Goal: Task Accomplishment & Management: Use online tool/utility

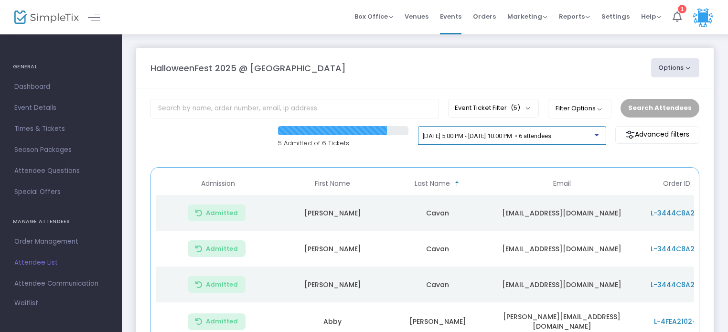
click at [466, 138] on span "[DATE] 5:00 PM - [DATE] 10:00 PM • 6 attendees" at bounding box center [487, 135] width 129 height 7
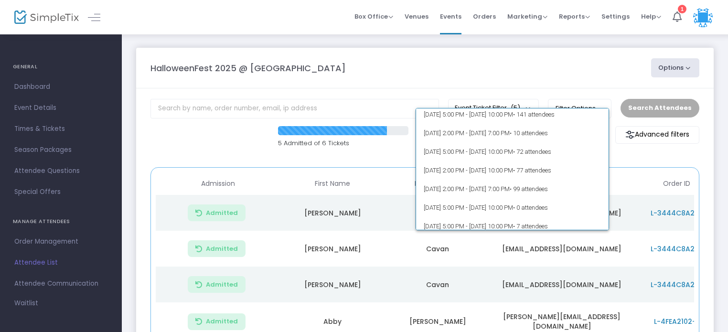
scroll to position [102, 0]
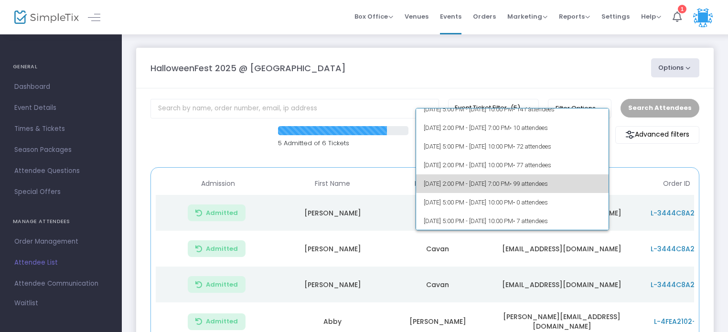
click at [537, 179] on span "[DATE] 2:00 PM - [DATE] 7:00 PM • 99 attendees" at bounding box center [512, 183] width 177 height 19
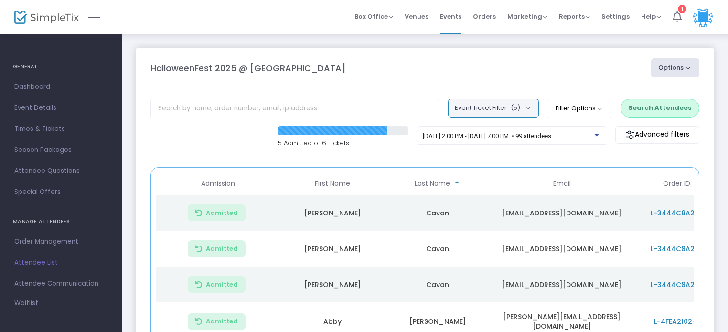
click at [497, 112] on button "Event Ticket Filter (5)" at bounding box center [493, 108] width 91 height 18
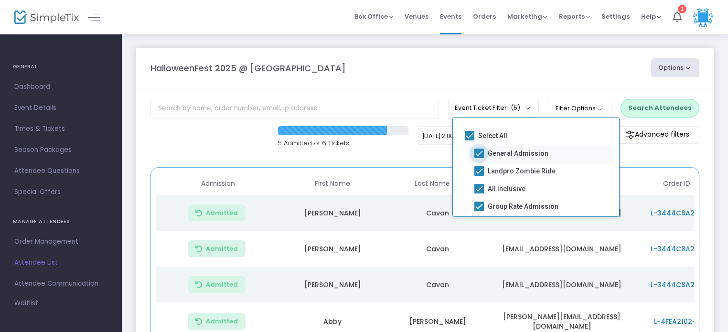
click at [480, 152] on span at bounding box center [480, 154] width 10 height 10
click at [479, 158] on input "General Admission" at bounding box center [479, 158] width 0 height 0
checkbox input "false"
click at [480, 170] on span at bounding box center [480, 171] width 10 height 10
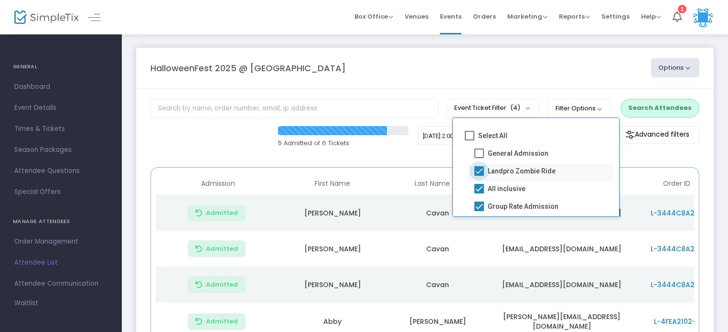
click at [479, 176] on input "Landpro Zombie Ride" at bounding box center [479, 176] width 0 height 0
checkbox input "false"
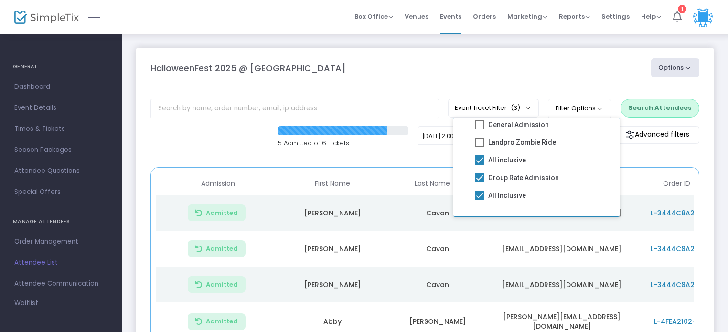
scroll to position [32, 0]
click at [479, 191] on span at bounding box center [480, 196] width 10 height 10
click at [479, 200] on input "All Inclusive" at bounding box center [479, 200] width 0 height 0
checkbox input "false"
click at [479, 175] on span at bounding box center [480, 178] width 10 height 10
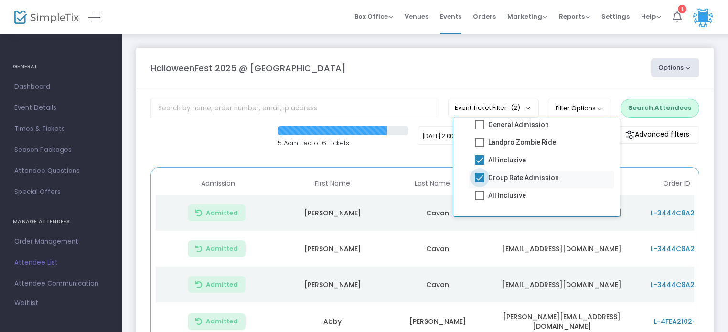
click at [479, 183] on input "Group Rate Admission" at bounding box center [479, 183] width 0 height 0
checkbox input "false"
click at [669, 103] on button "Search Attendees" at bounding box center [660, 108] width 79 height 18
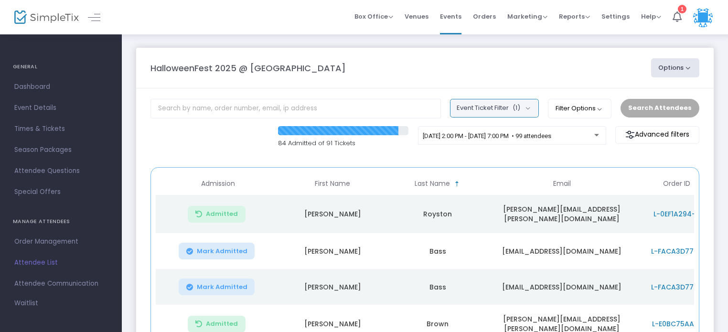
click at [505, 109] on button "Event Ticket Filter (1)" at bounding box center [494, 108] width 89 height 18
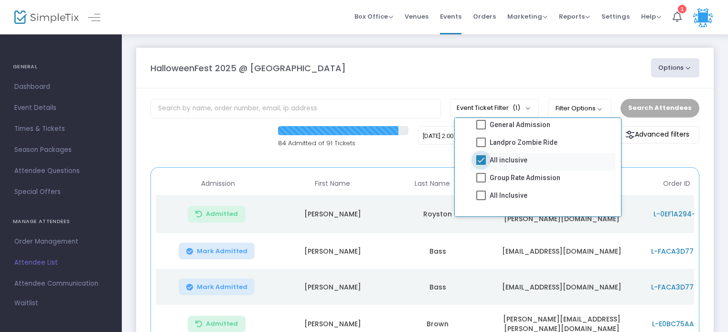
click at [480, 155] on span at bounding box center [481, 160] width 10 height 10
click at [481, 165] on input "All inclusive" at bounding box center [481, 165] width 0 height 0
checkbox input "false"
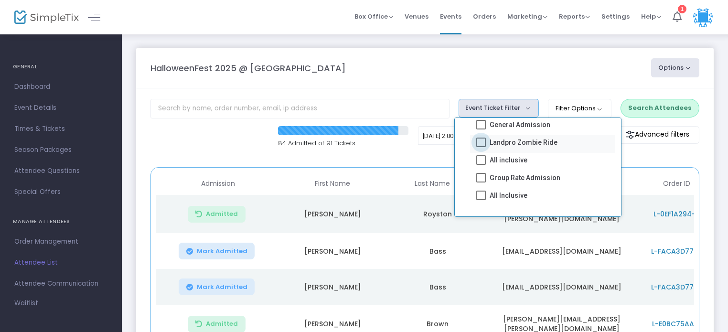
click at [480, 141] on span at bounding box center [481, 143] width 10 height 10
click at [481, 147] on input "Landpro Zombie Ride" at bounding box center [481, 147] width 0 height 0
click at [650, 108] on button "Search Attendees" at bounding box center [660, 108] width 79 height 18
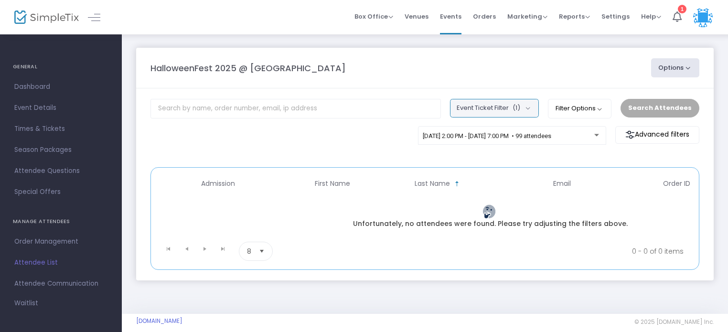
click at [520, 106] on span "(1)" at bounding box center [517, 108] width 8 height 8
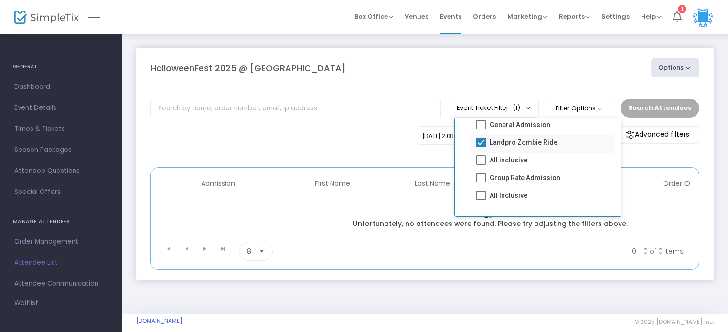
click at [478, 141] on span at bounding box center [481, 143] width 10 height 10
click at [481, 147] on input "Landpro Zombie Ride" at bounding box center [481, 147] width 0 height 0
checkbox input "false"
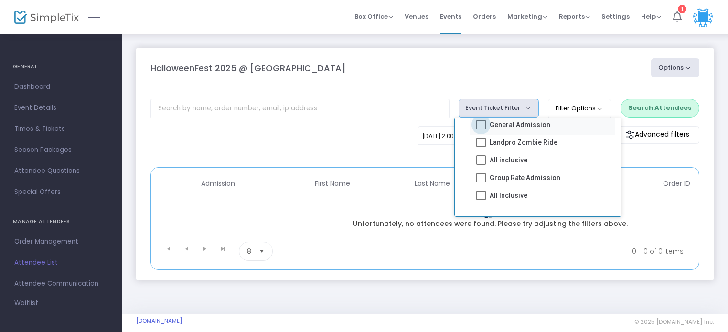
click at [485, 123] on span at bounding box center [481, 125] width 10 height 10
click at [481, 130] on input "General Admission" at bounding box center [481, 130] width 0 height 0
click at [661, 113] on button "Search Attendees" at bounding box center [660, 108] width 79 height 18
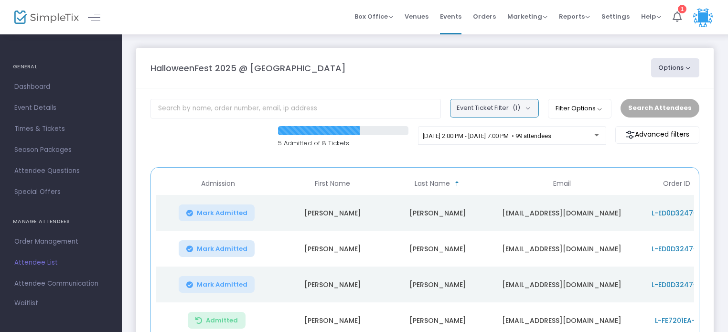
click at [498, 111] on button "Event Ticket Filter (1)" at bounding box center [494, 108] width 89 height 18
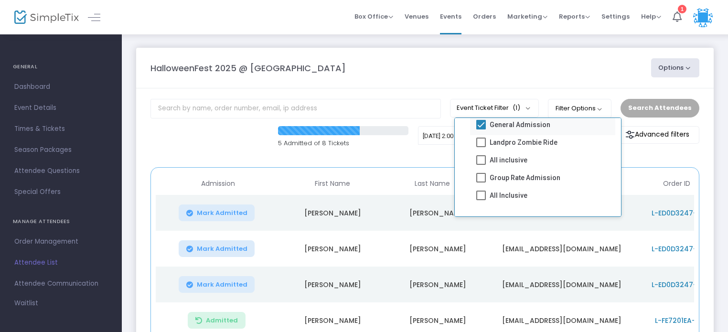
click at [480, 125] on span at bounding box center [481, 125] width 10 height 10
click at [481, 130] on input "General Admission" at bounding box center [481, 130] width 0 height 0
checkbox input "false"
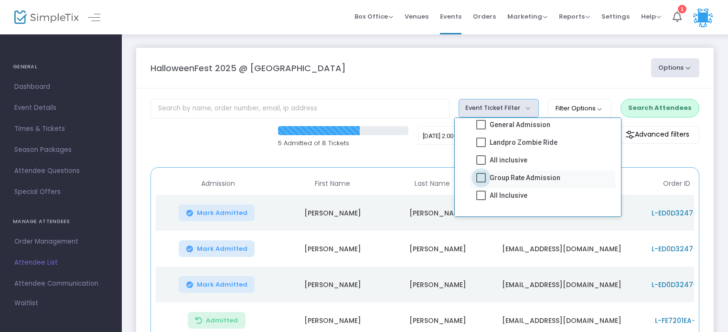
click at [478, 173] on span at bounding box center [481, 178] width 10 height 10
click at [481, 183] on input "Group Rate Admission" at bounding box center [481, 183] width 0 height 0
checkbox input "true"
click at [655, 115] on button "Search Attendees" at bounding box center [660, 108] width 79 height 18
